Goal: Task Accomplishment & Management: Use online tool/utility

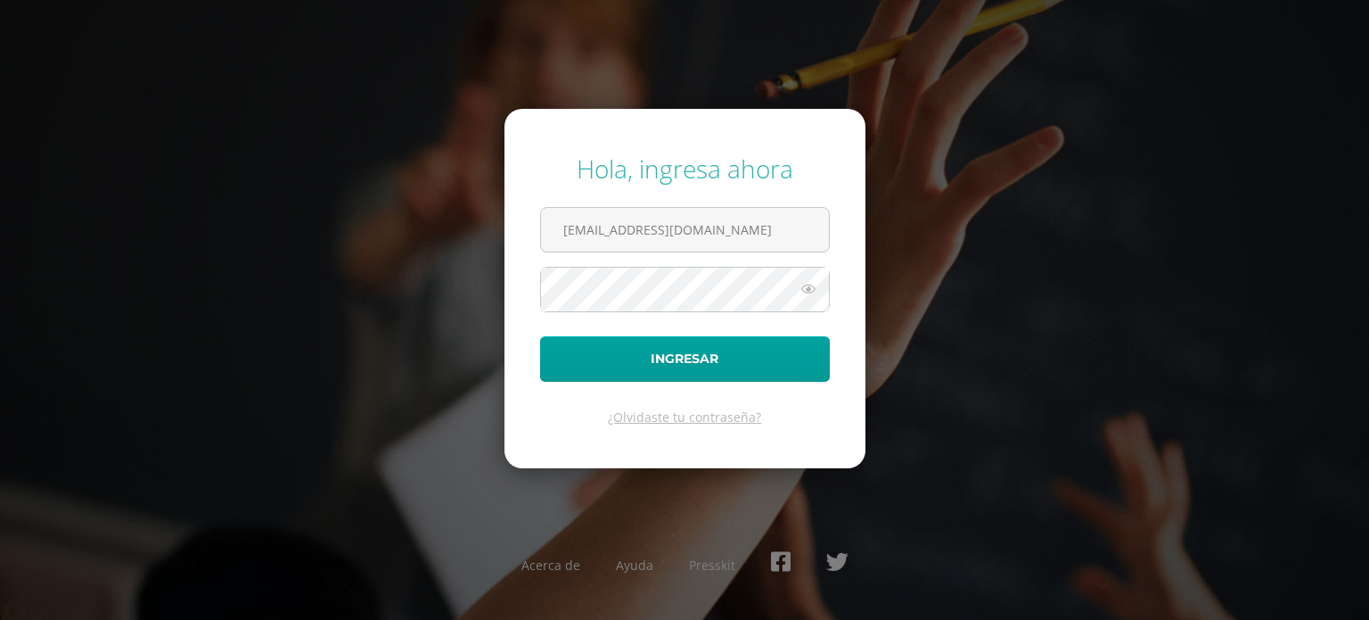
click at [540, 336] on button "Ingresar" at bounding box center [685, 358] width 290 height 45
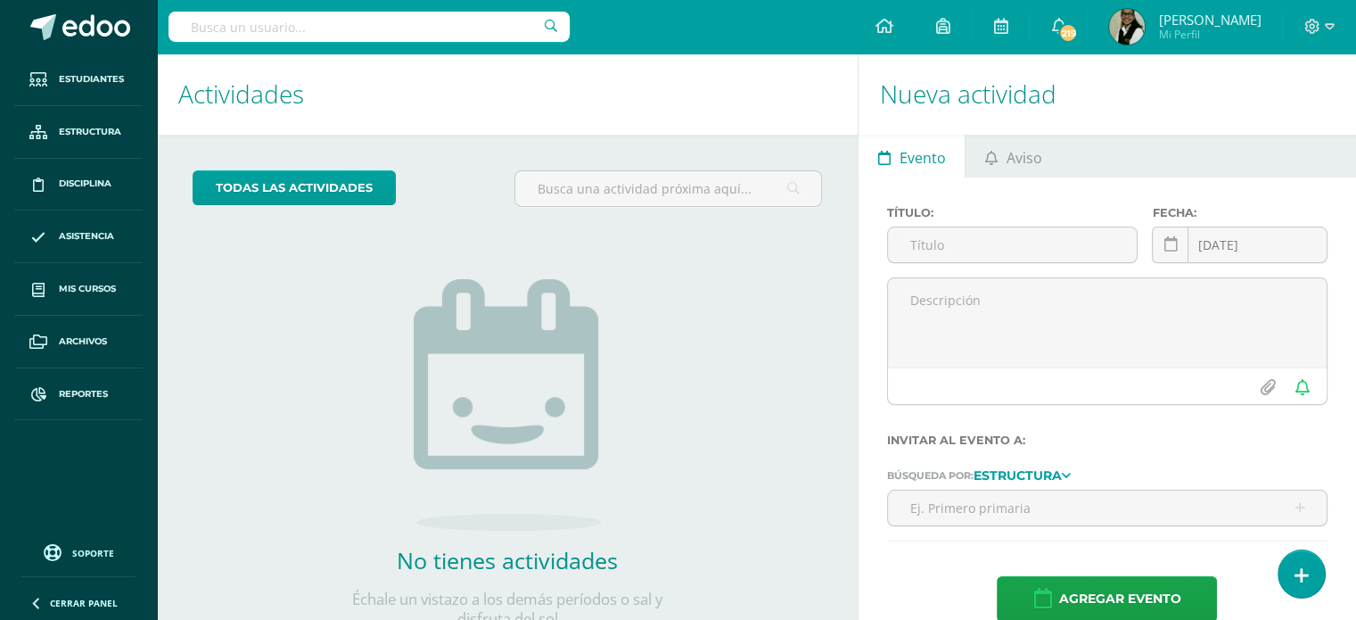
click at [447, 23] on input "text" at bounding box center [368, 27] width 401 height 30
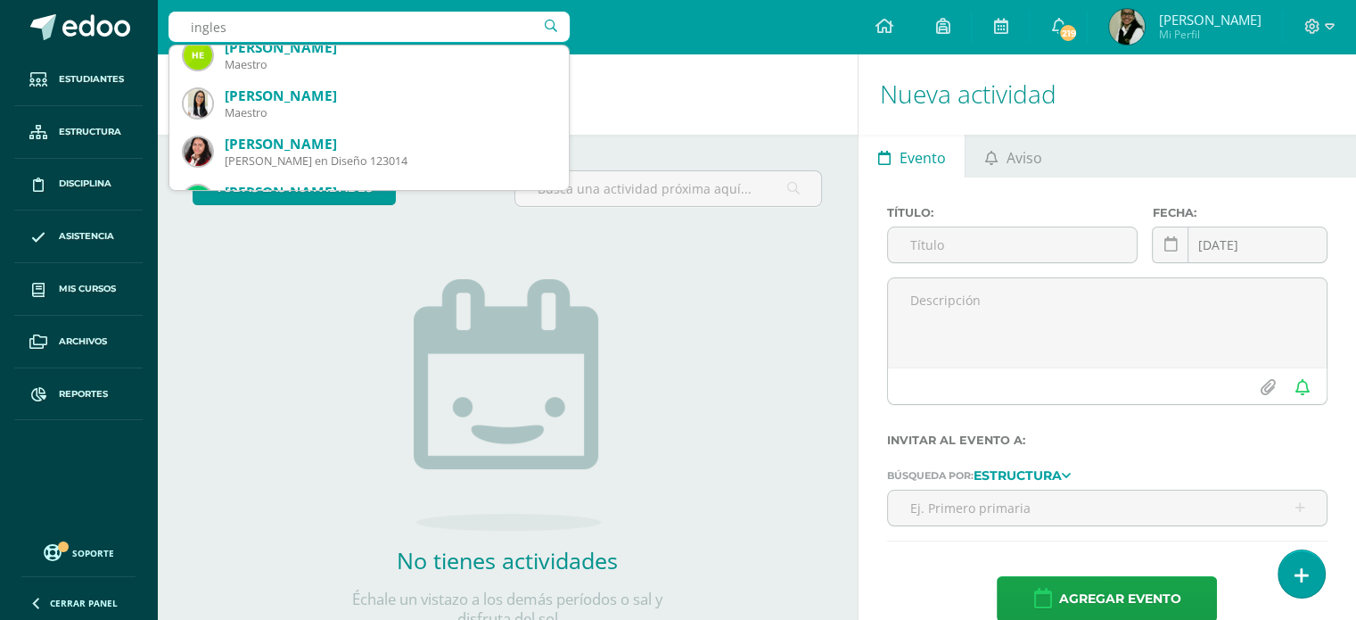
scroll to position [446, 0]
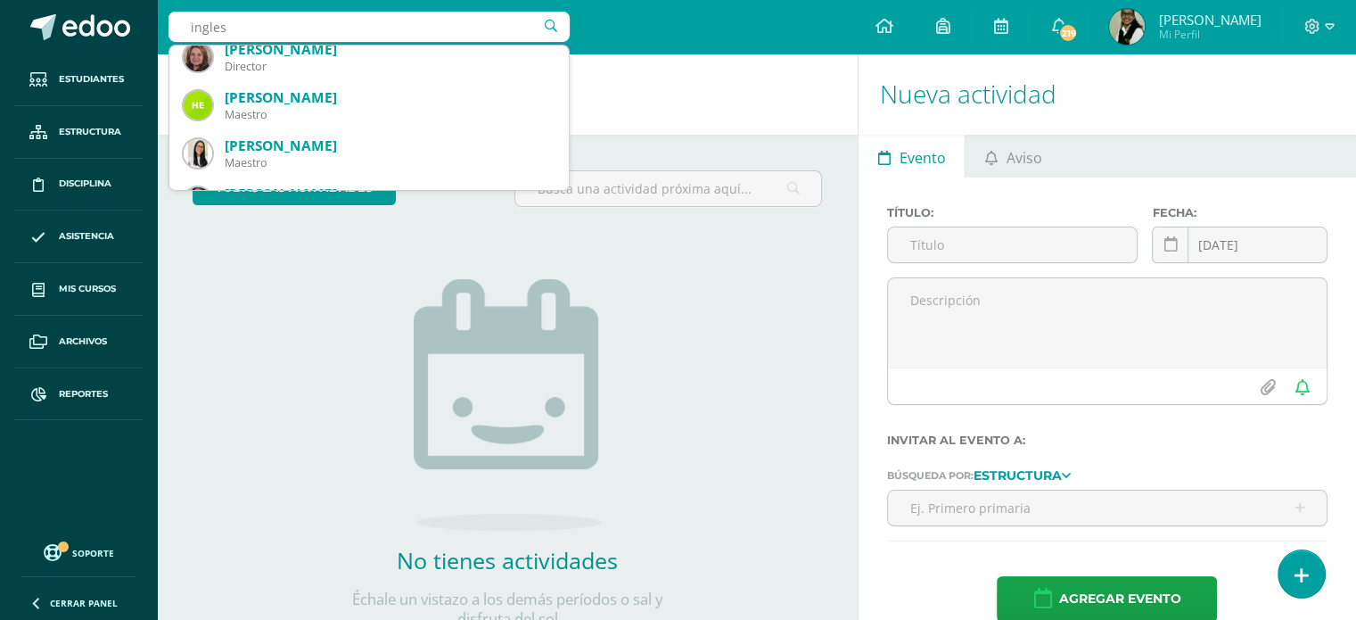
click at [396, 35] on input "ingles" at bounding box center [368, 27] width 401 height 30
type input "i"
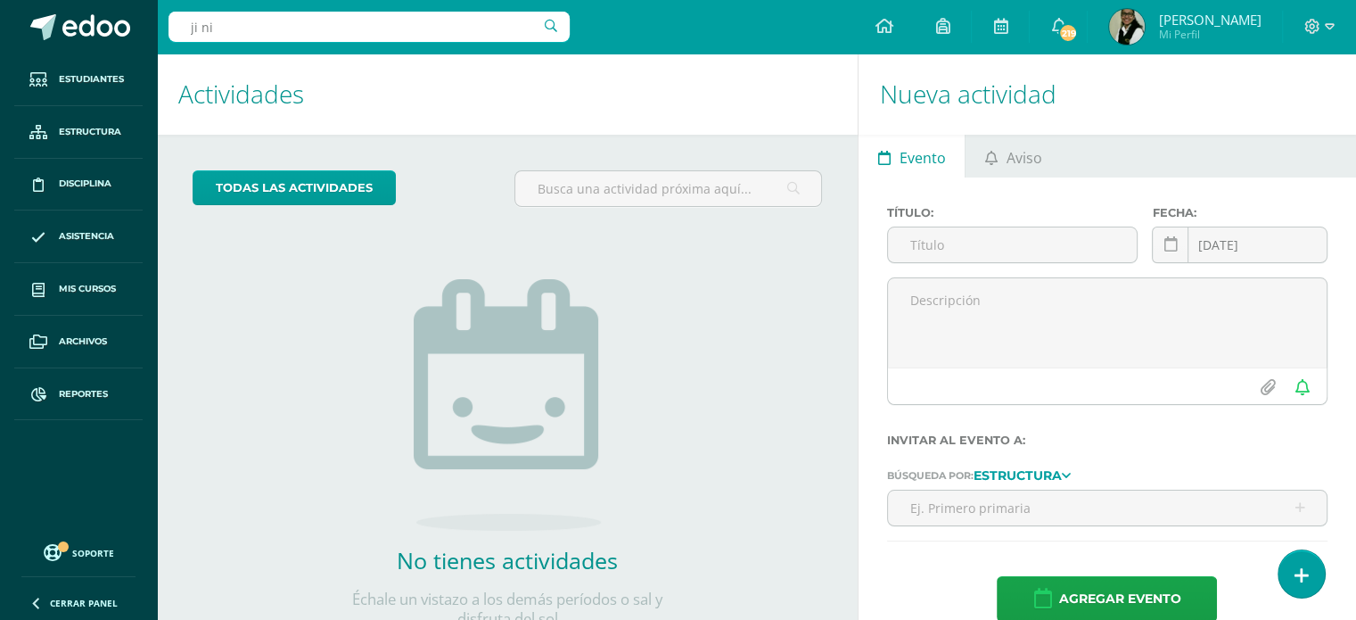
type input "ji nit"
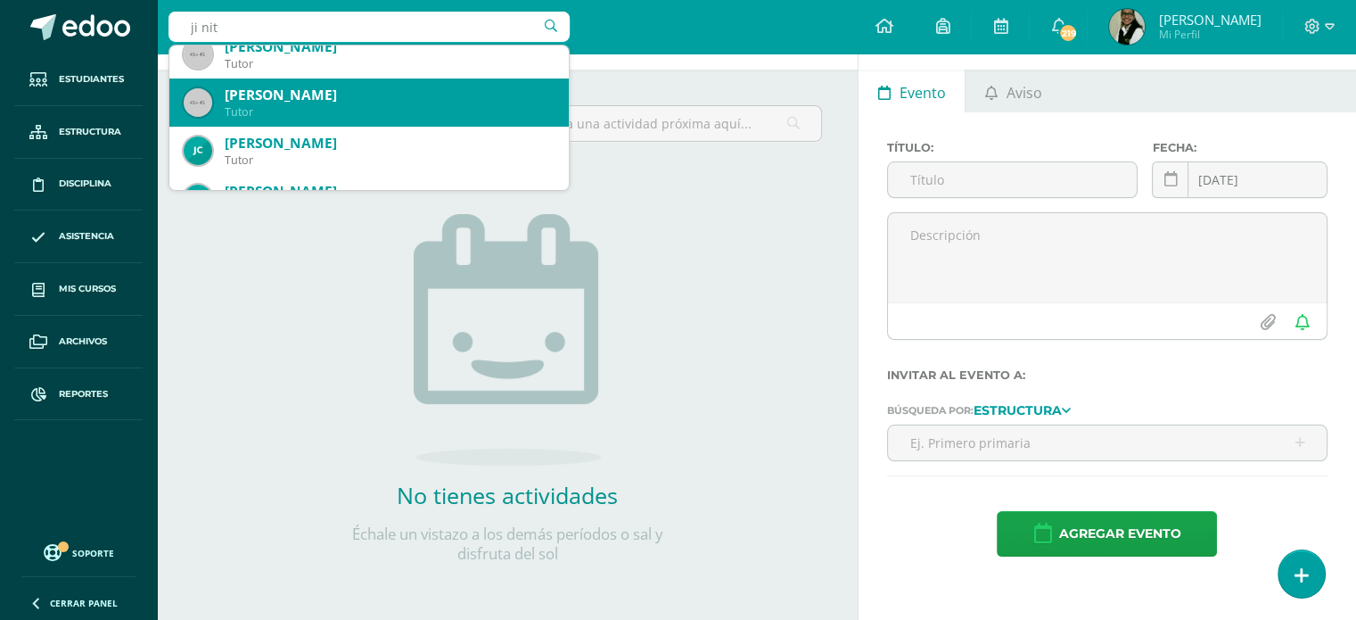
scroll to position [0, 0]
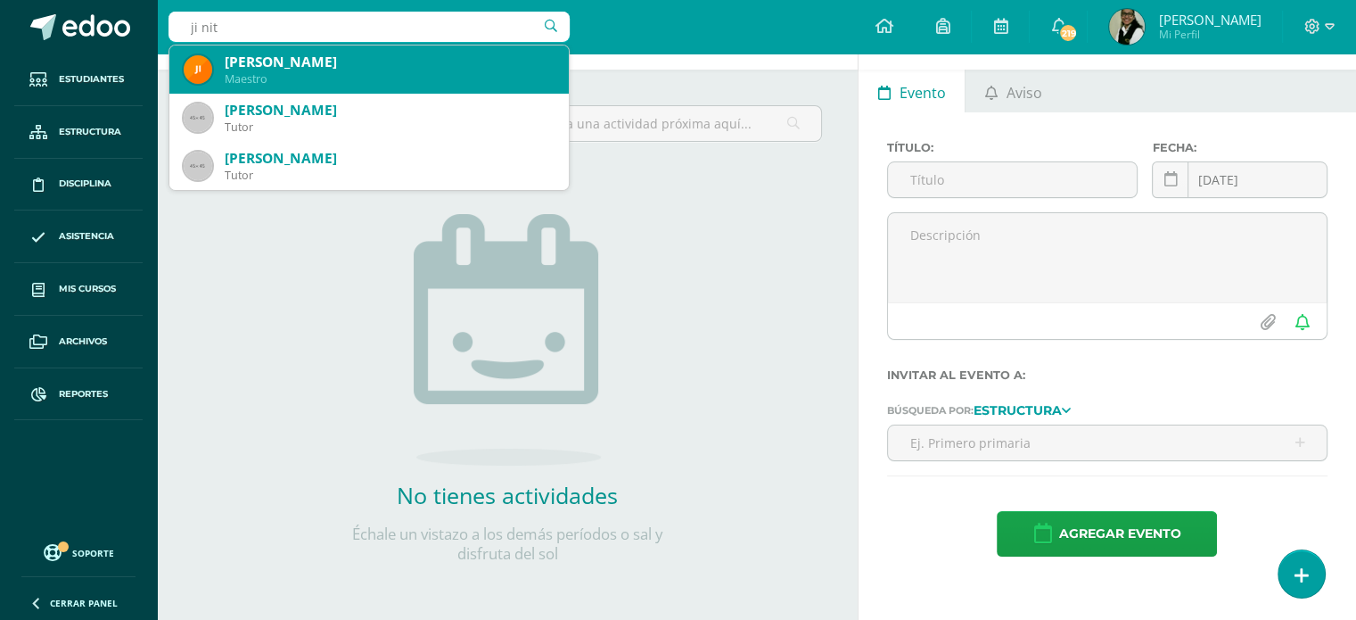
click at [349, 71] on div "Maestro" at bounding box center [390, 78] width 330 height 15
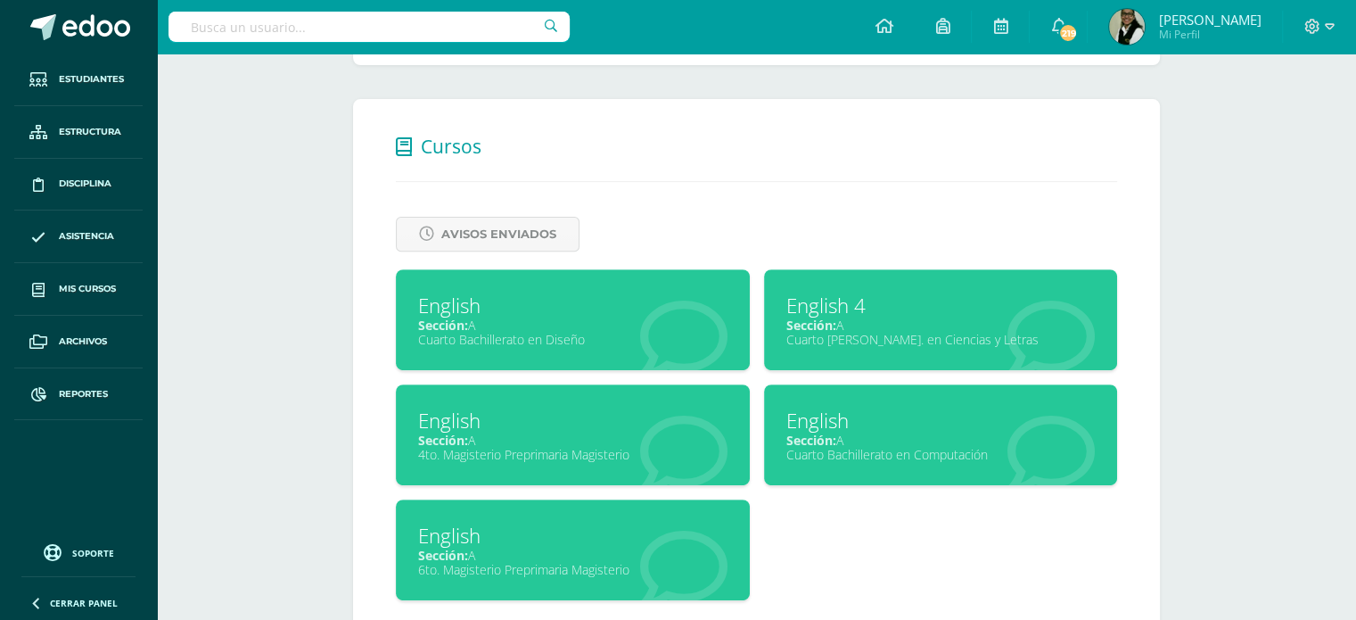
scroll to position [624, 0]
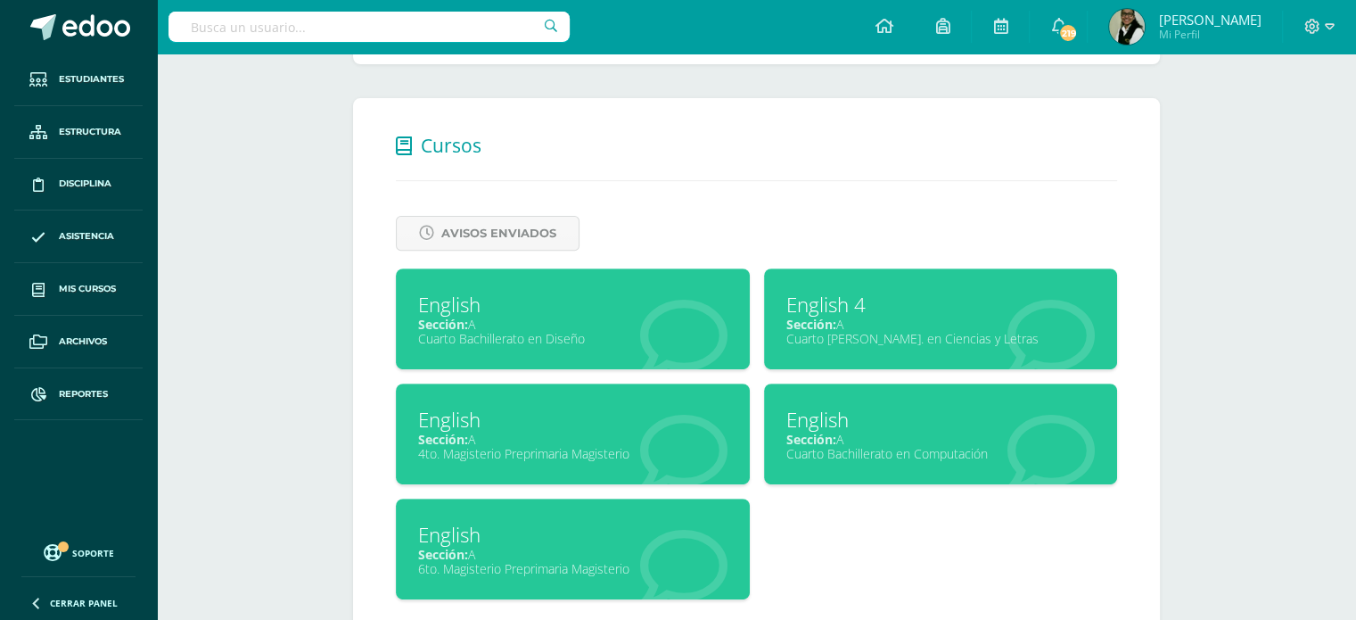
click at [870, 304] on div "English 4" at bounding box center [940, 305] width 309 height 28
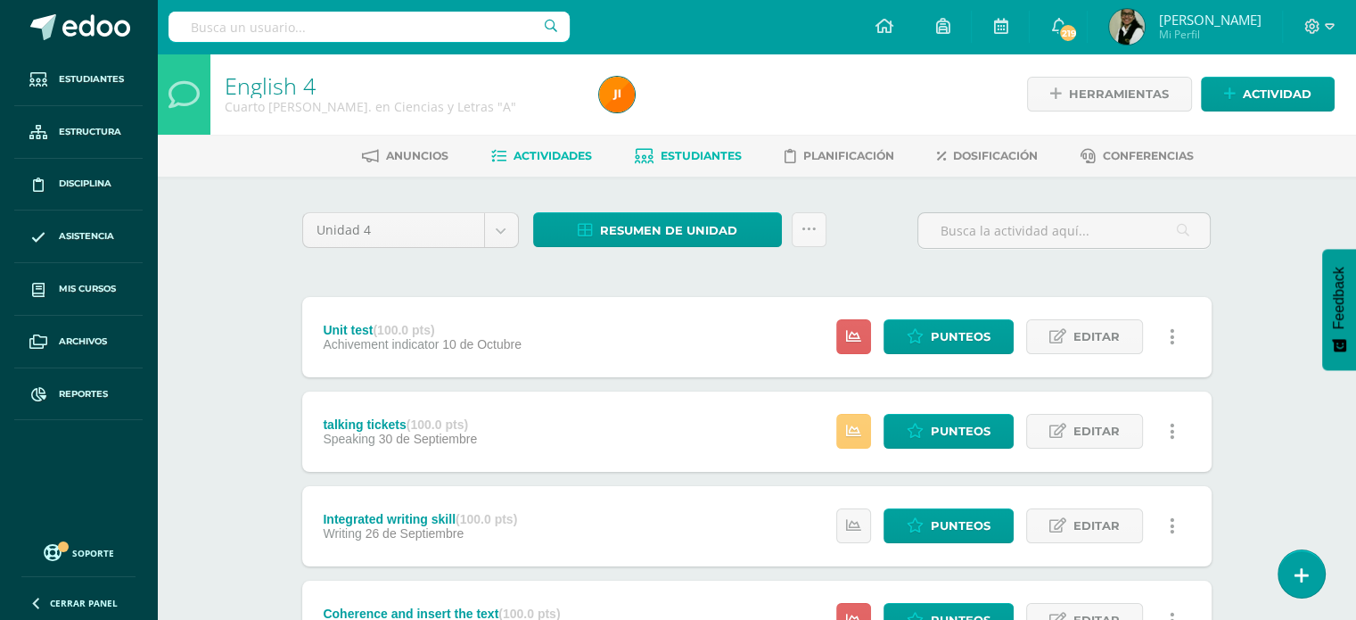
click at [694, 151] on span "Estudiantes" at bounding box center [701, 155] width 81 height 13
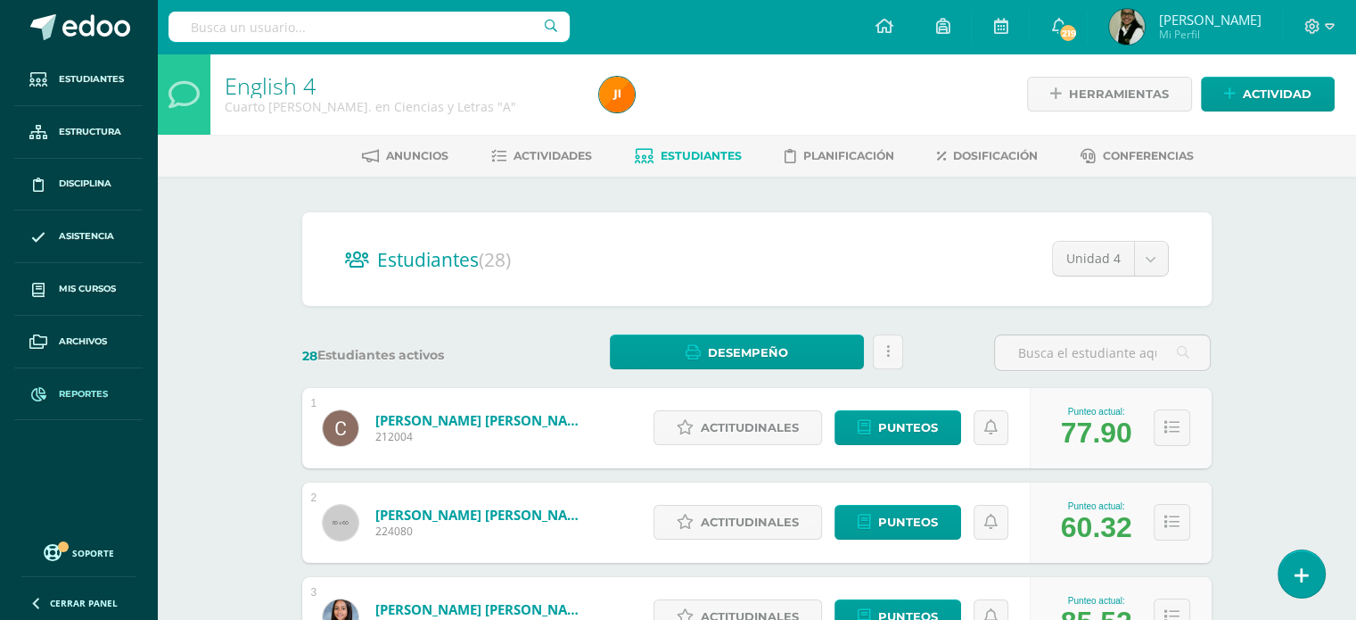
click at [83, 392] on span "Reportes" at bounding box center [83, 394] width 49 height 14
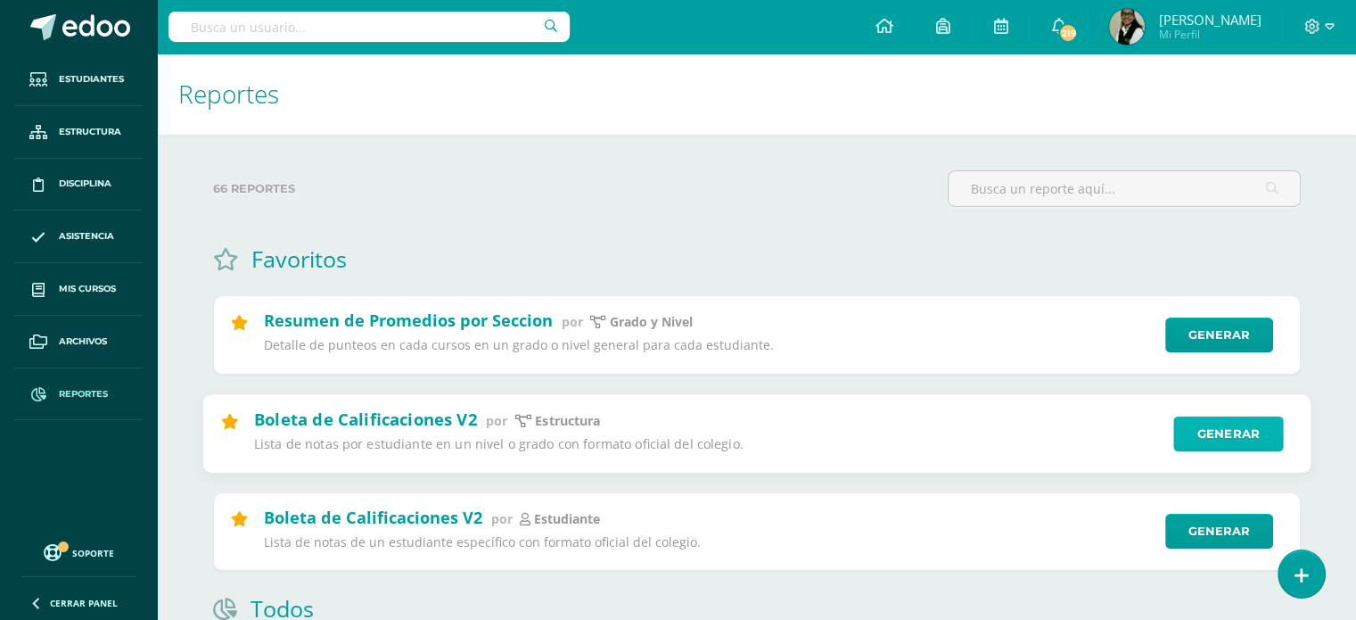
click at [1218, 417] on link "Generar" at bounding box center [1228, 433] width 110 height 36
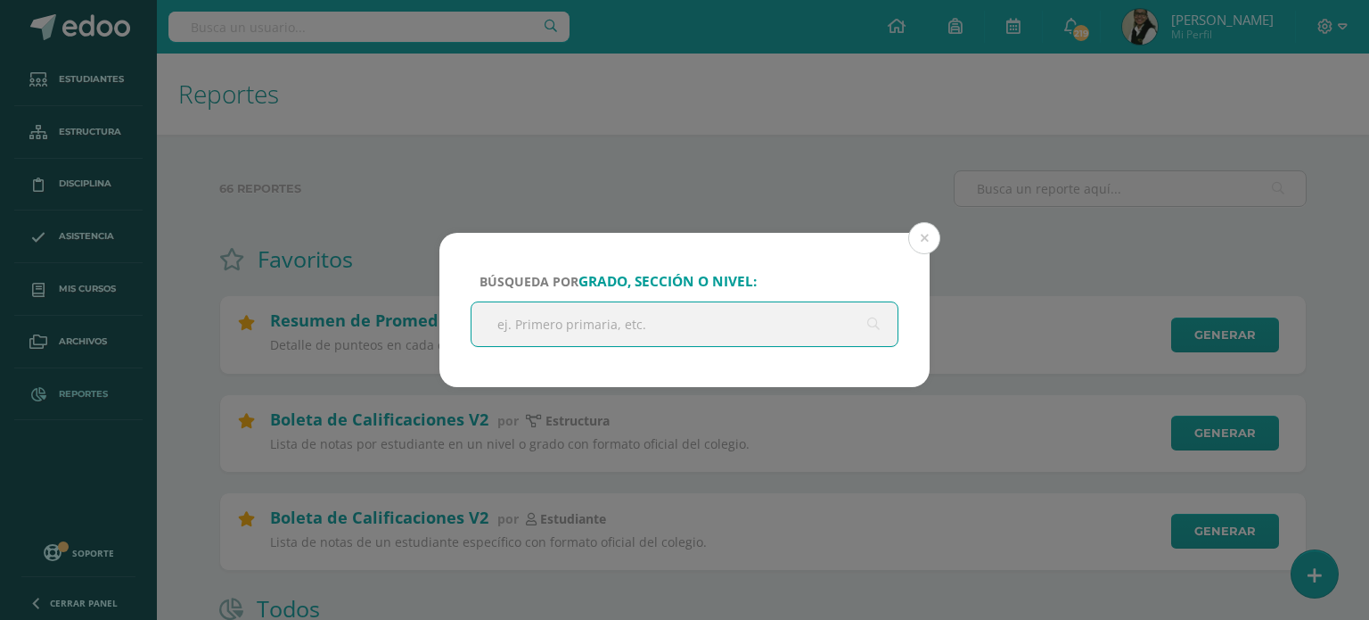
click at [686, 322] on input "text" at bounding box center [685, 324] width 426 height 44
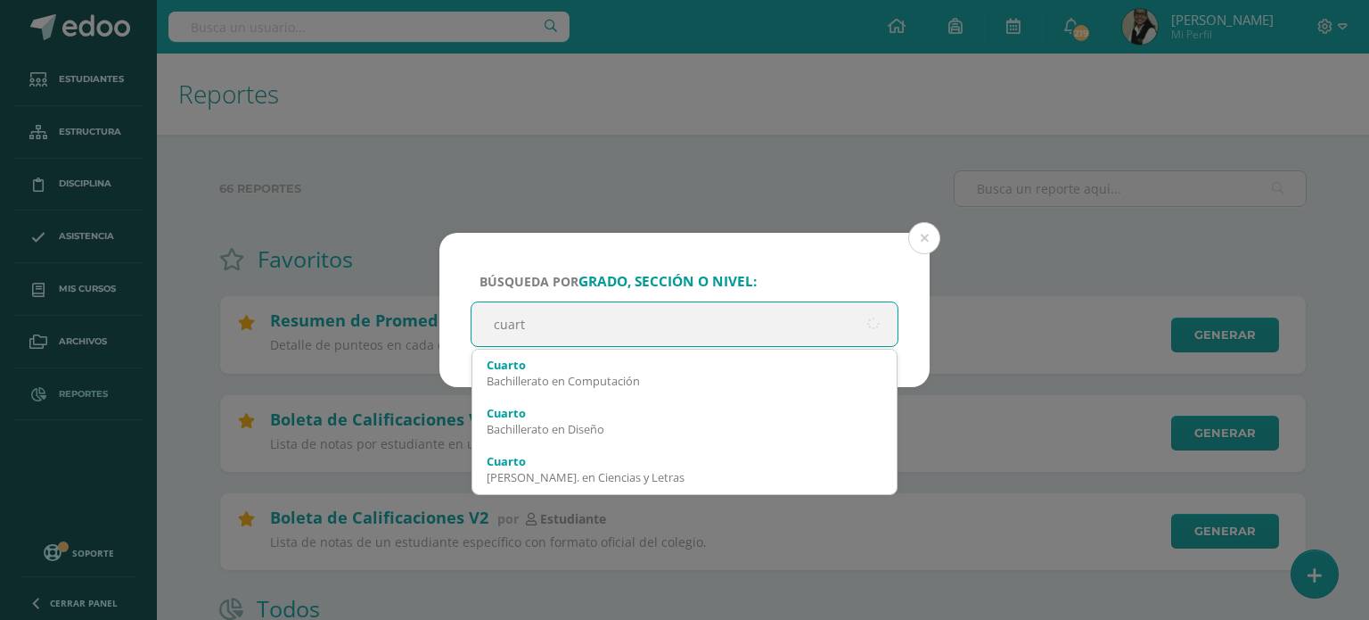
type input "cuarto"
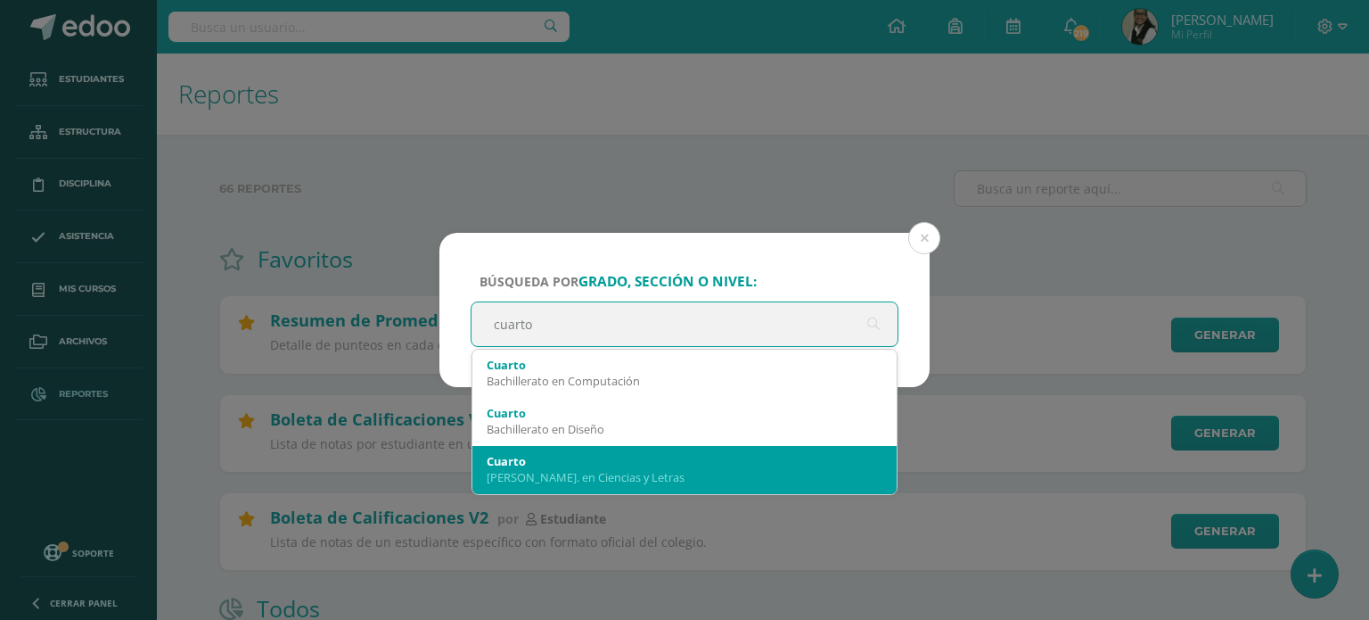
click at [569, 458] on div "Cuarto" at bounding box center [685, 461] width 396 height 16
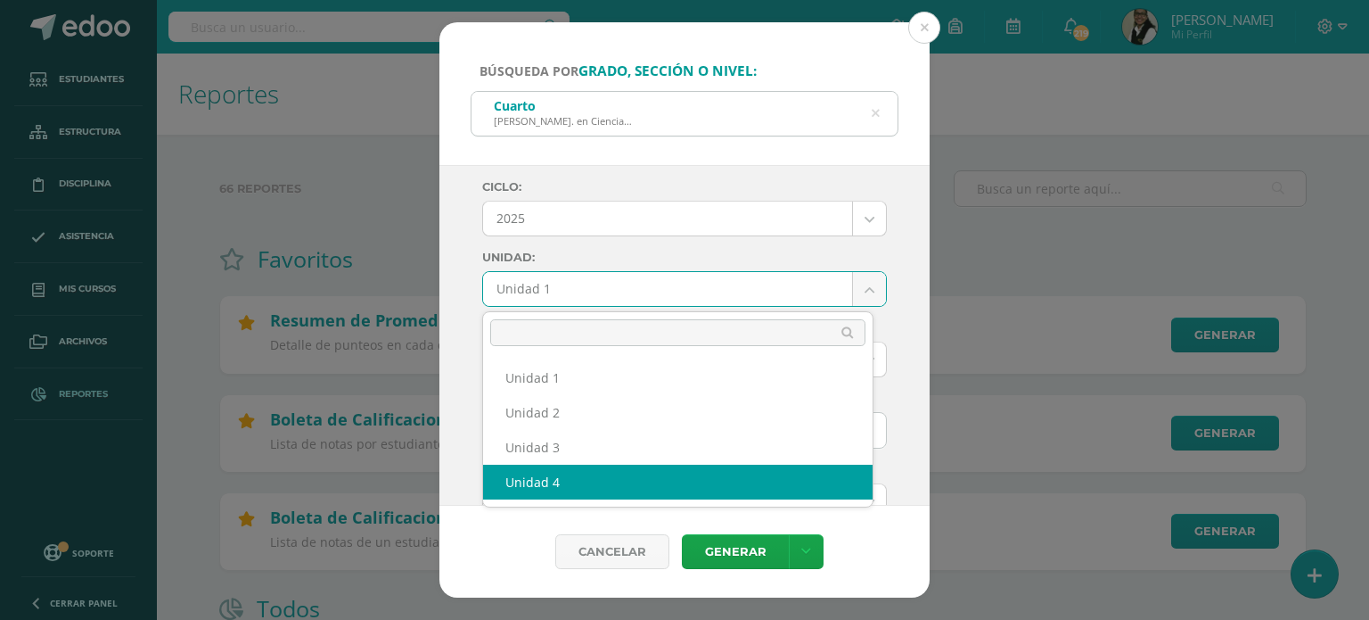
select select "Unidad 4"
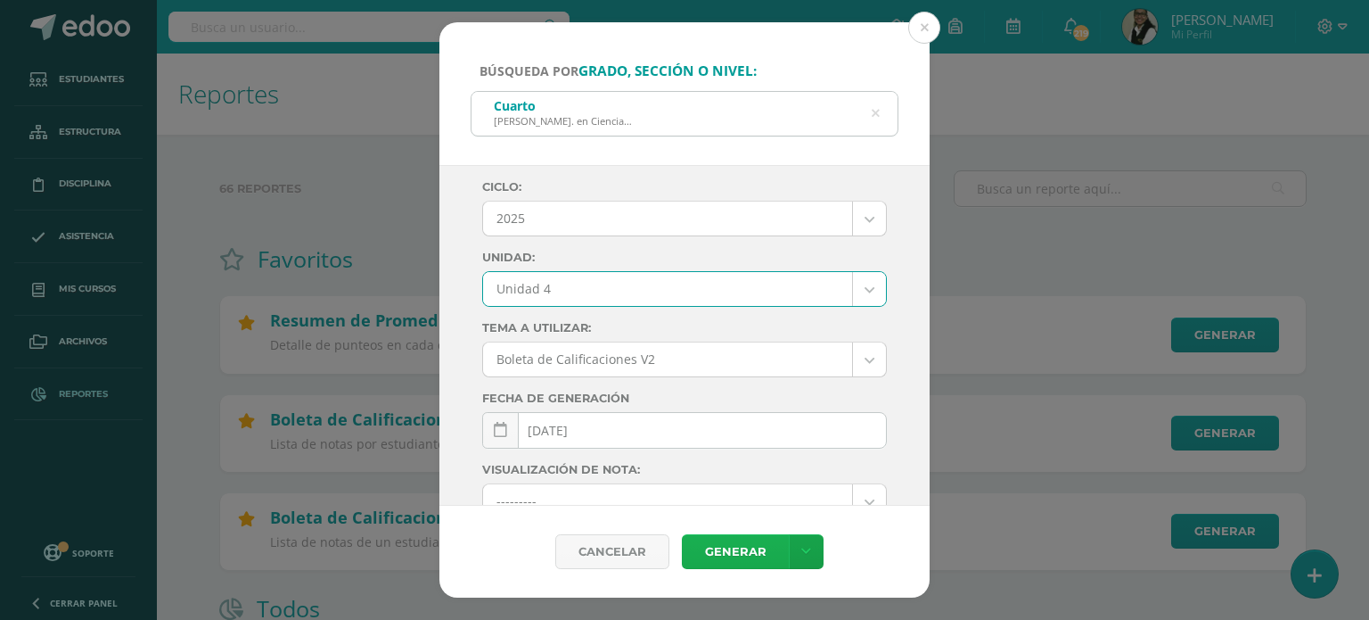
click at [735, 545] on link "Generar" at bounding box center [735, 551] width 107 height 35
click at [875, 114] on icon at bounding box center [876, 113] width 8 height 45
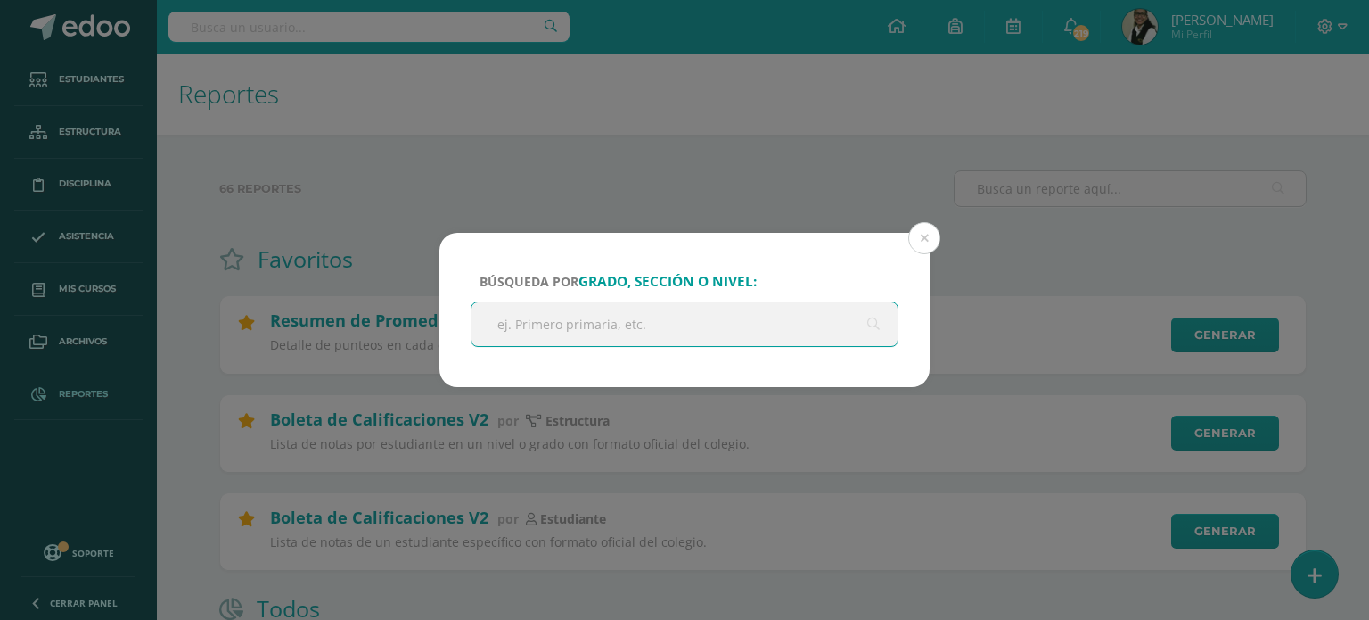
click at [724, 327] on input "text" at bounding box center [685, 324] width 426 height 44
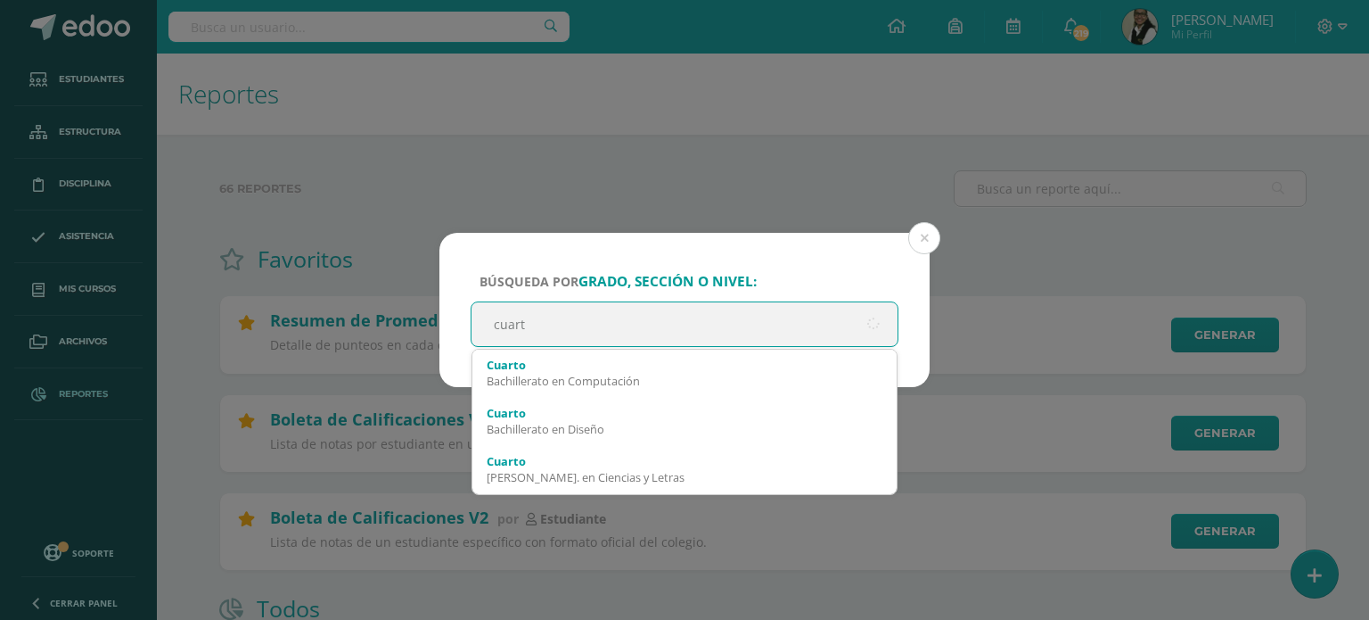
type input "cuarto"
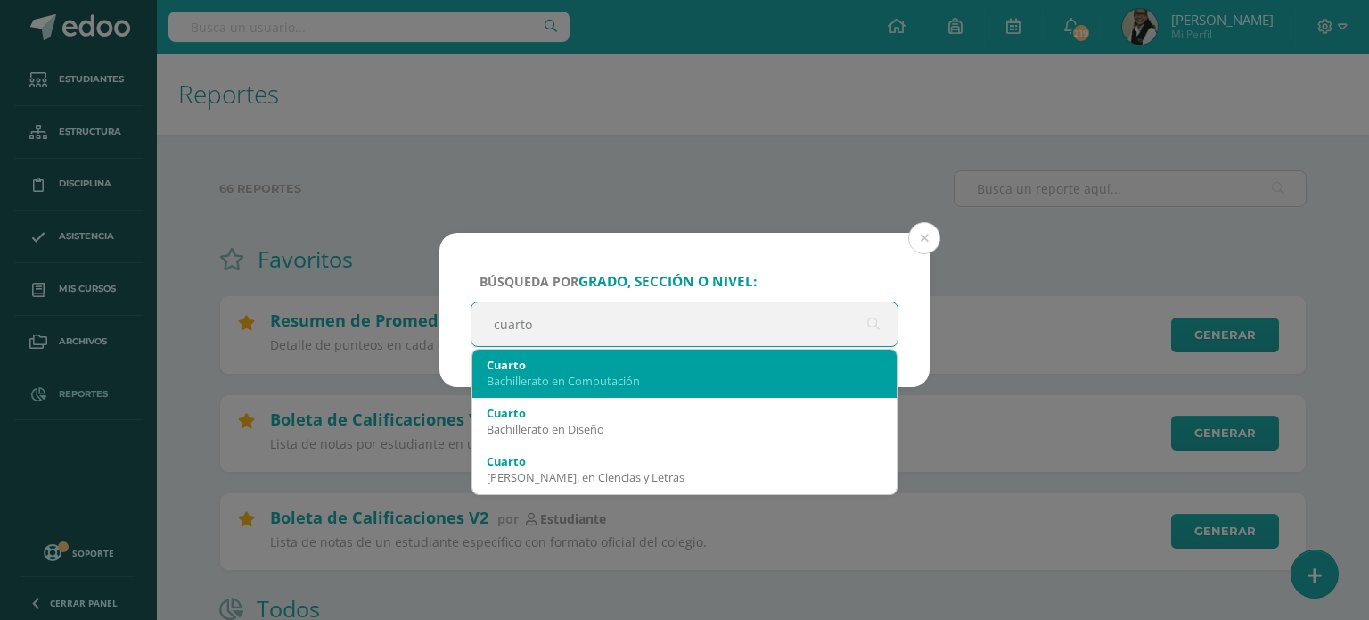
click at [575, 369] on div "Cuarto" at bounding box center [685, 365] width 396 height 16
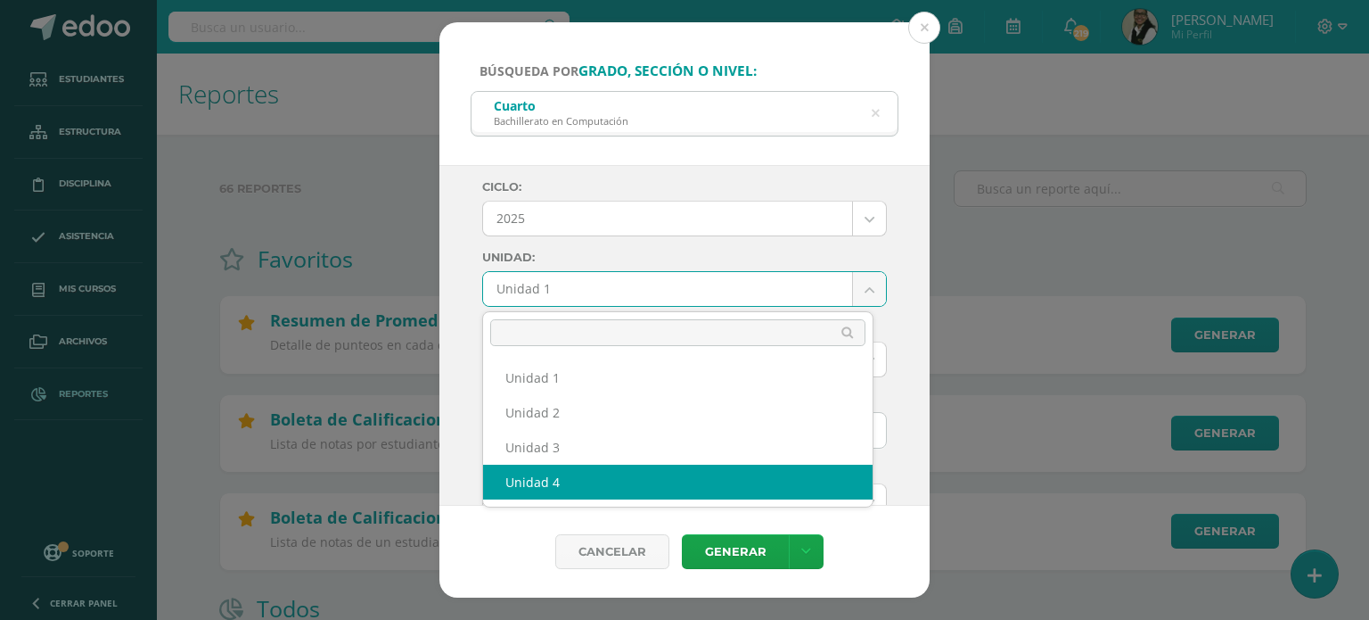
select select "Unidad 4"
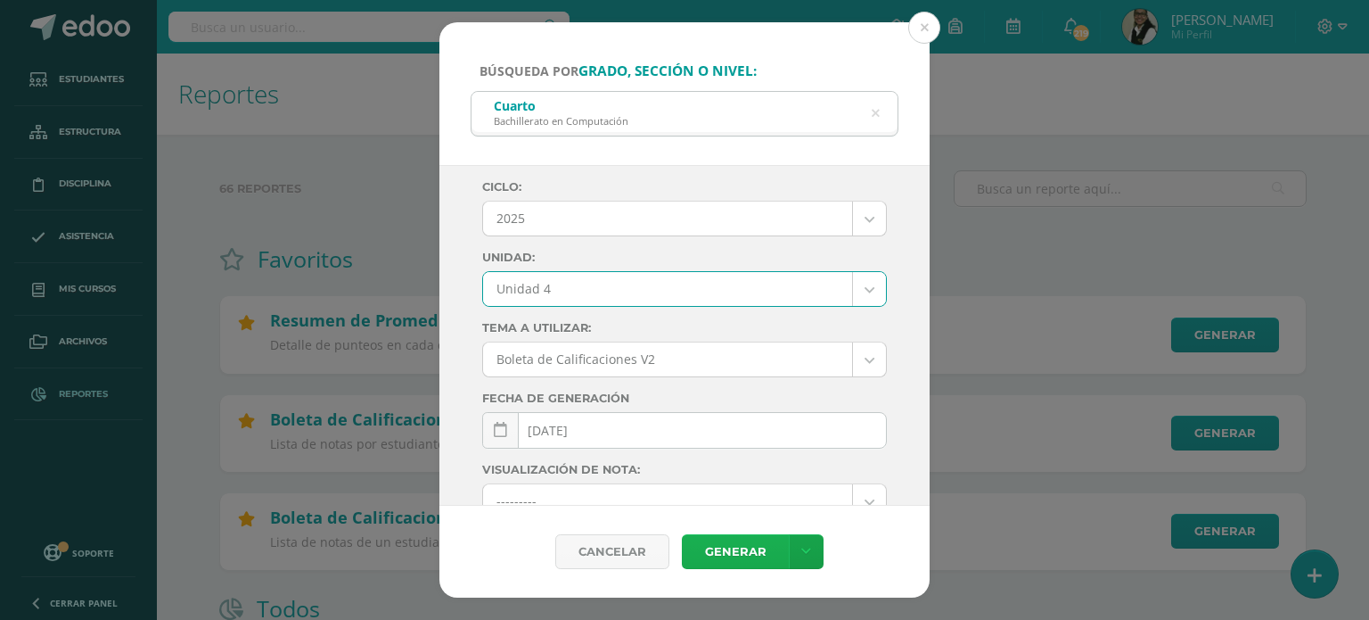
click at [740, 559] on link "Generar" at bounding box center [735, 551] width 107 height 35
drag, startPoint x: 880, startPoint y: 111, endPoint x: 831, endPoint y: 124, distance: 50.6
click at [877, 112] on icon at bounding box center [876, 113] width 8 height 45
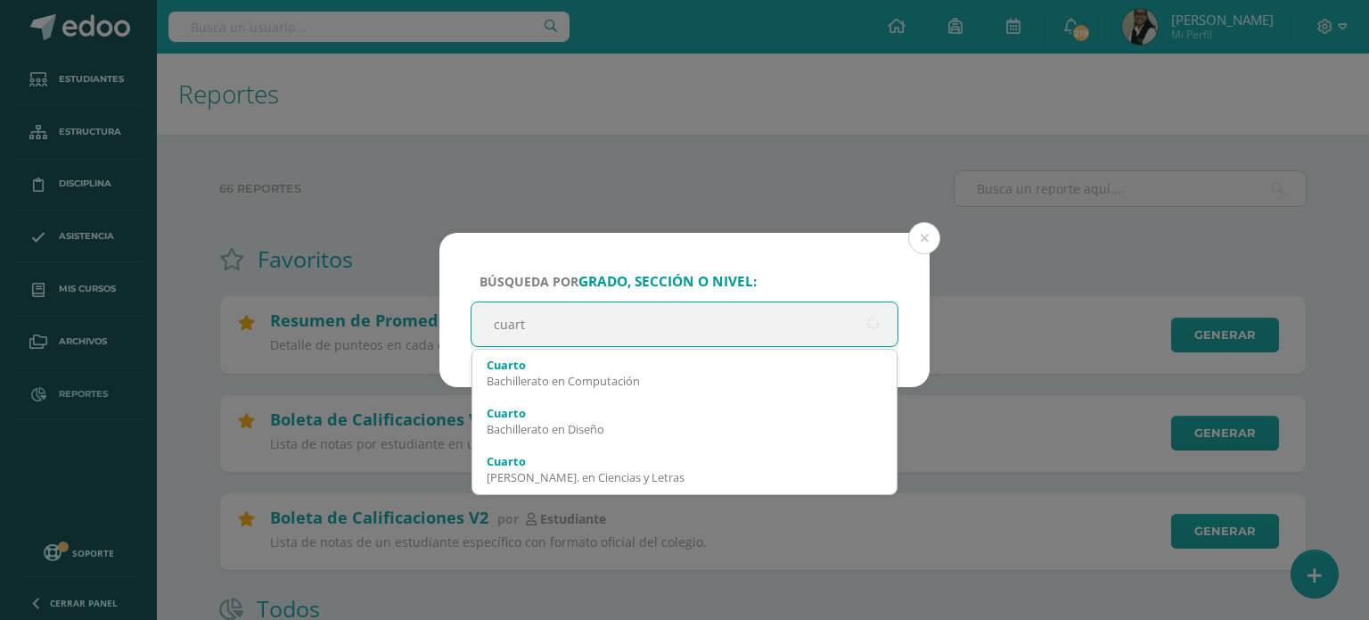
type input "cuarto"
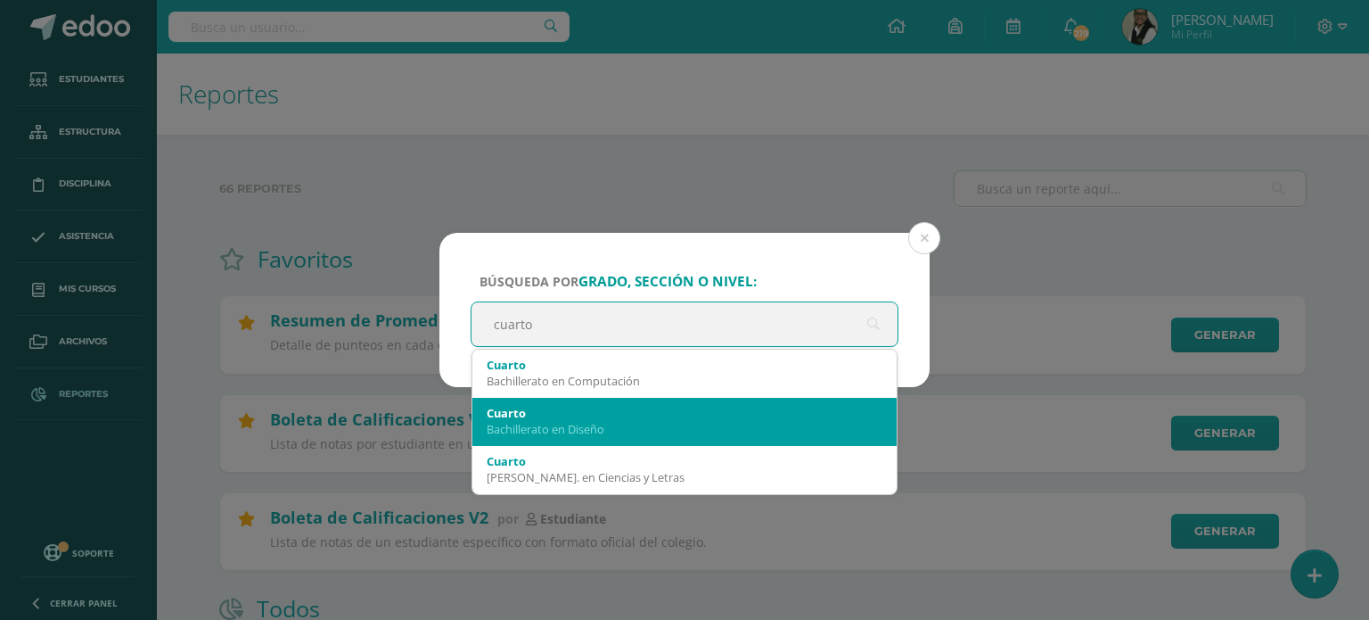
click at [640, 427] on div "Bachillerato en Diseño" at bounding box center [685, 429] width 396 height 16
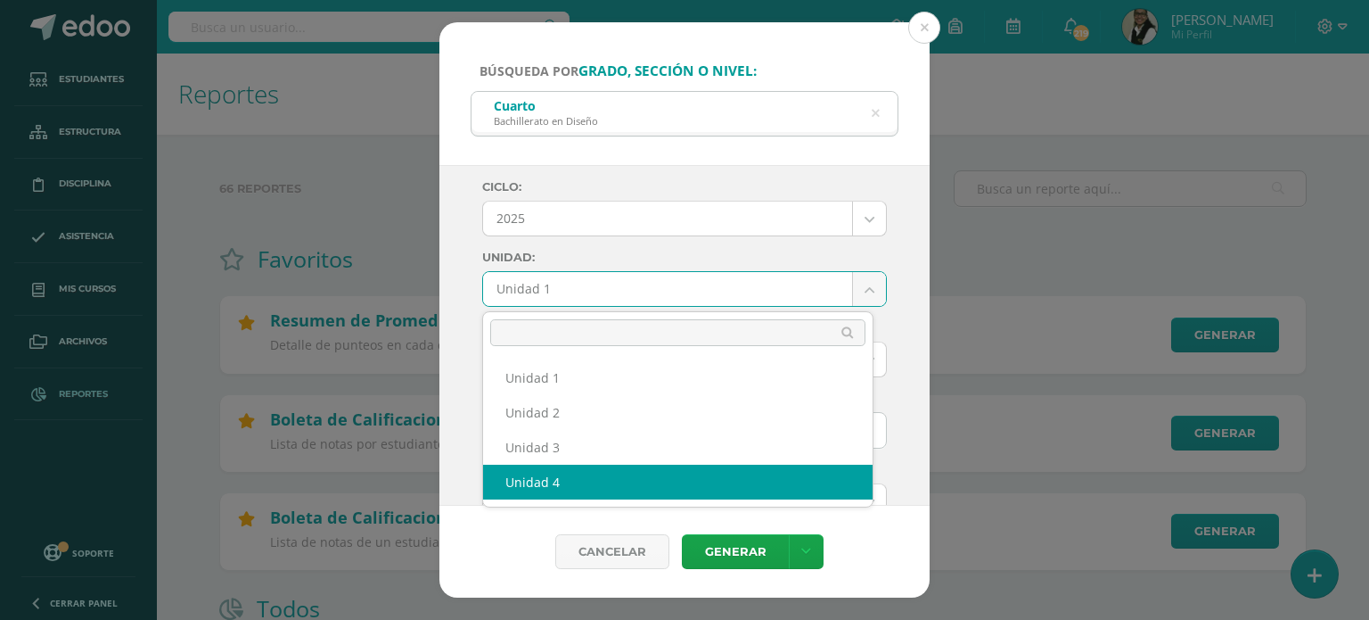
select select "Unidad 4"
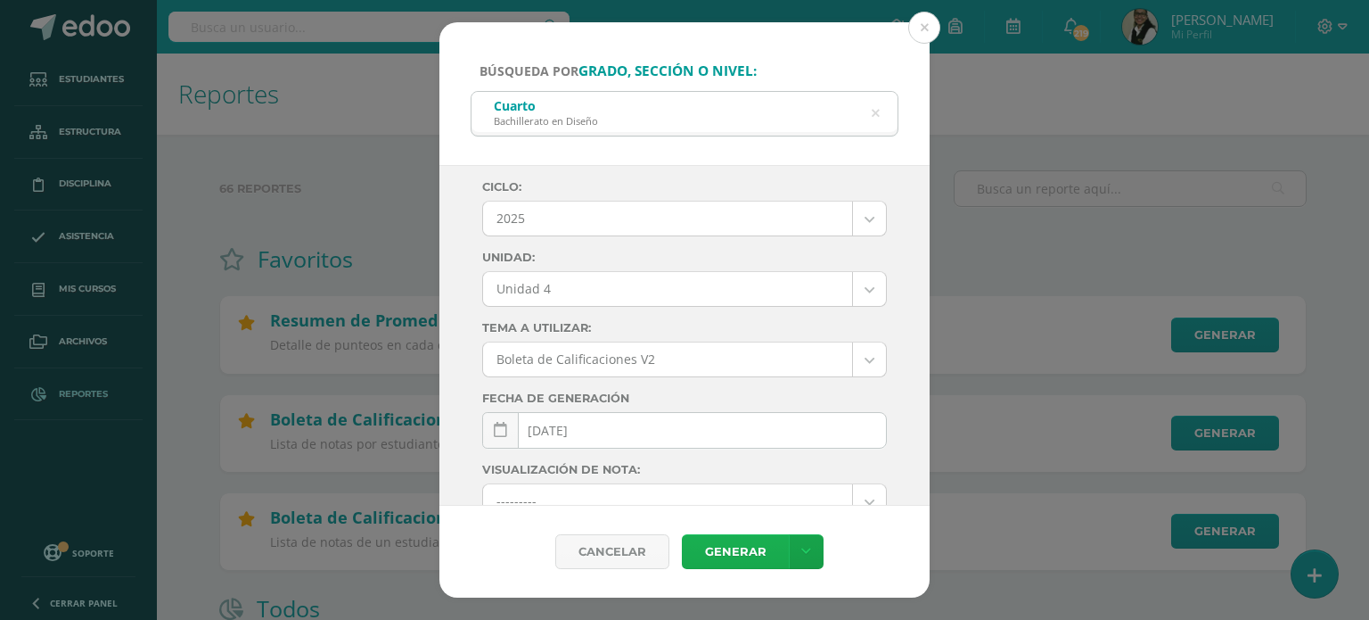
click at [733, 548] on link "Generar" at bounding box center [735, 551] width 107 height 35
